Goal: Go to known website: Access a specific website the user already knows

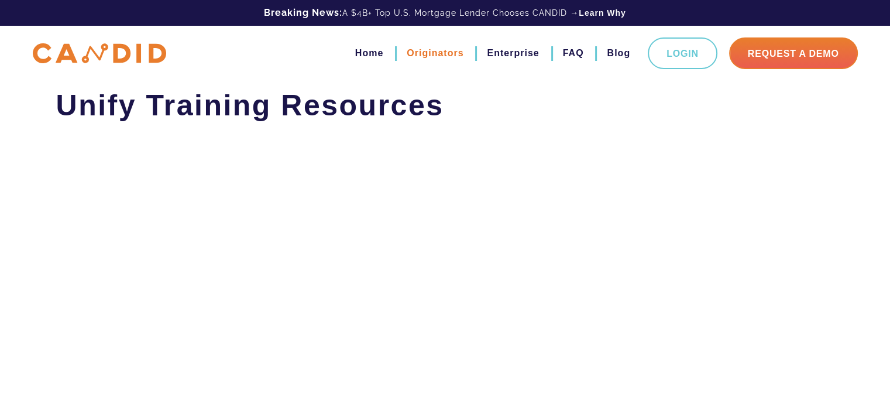
click at [440, 49] on link "Originators" at bounding box center [435, 53] width 57 height 20
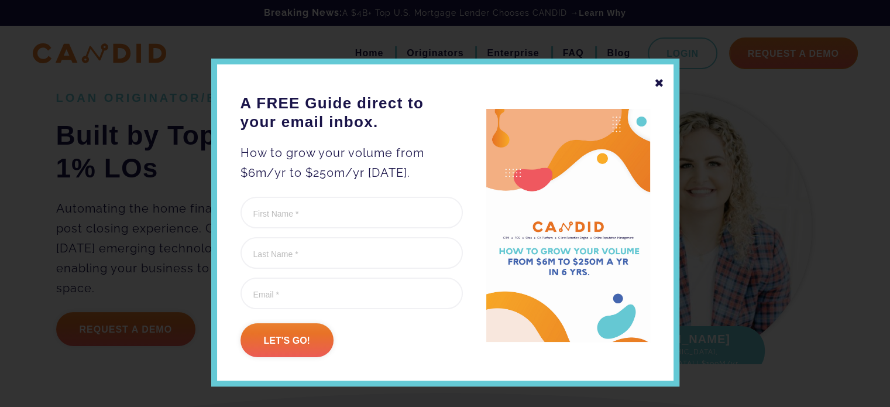
click at [654, 84] on div "✖" at bounding box center [659, 83] width 11 height 20
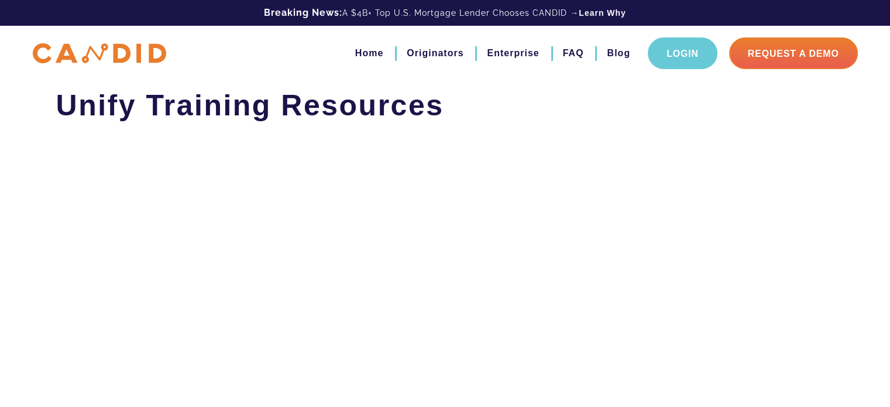
click at [672, 52] on link "Login" at bounding box center [683, 53] width 70 height 32
